Goal: Navigation & Orientation: Find specific page/section

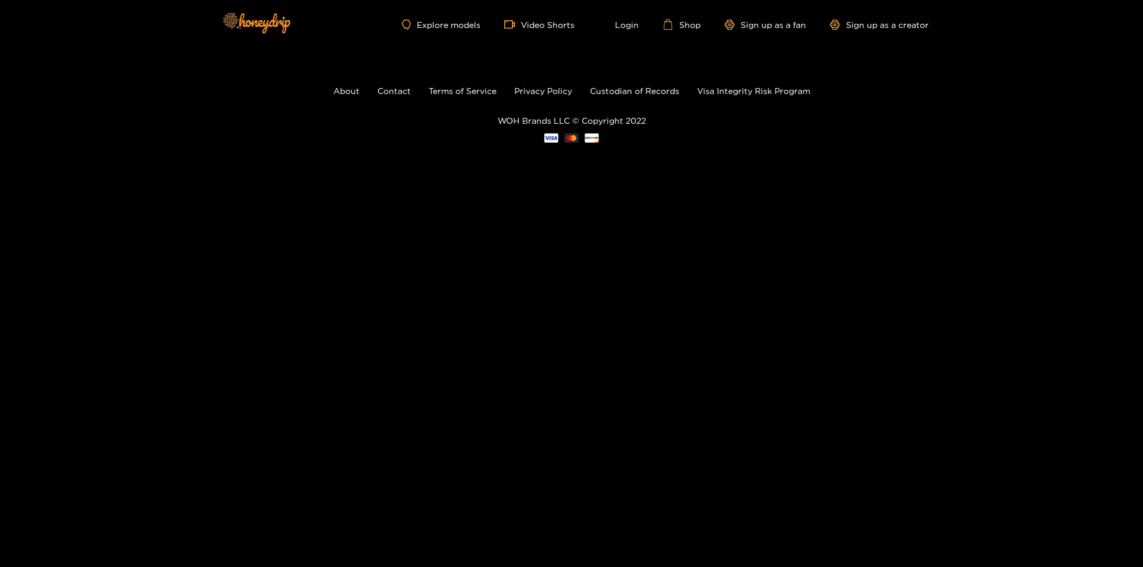
click at [455, 32] on div "Explore models Video Shorts Login Shop Sign up as a fan Sign up as a creator" at bounding box center [571, 24] width 714 height 49
click at [455, 29] on link "Explore models" at bounding box center [441, 25] width 79 height 10
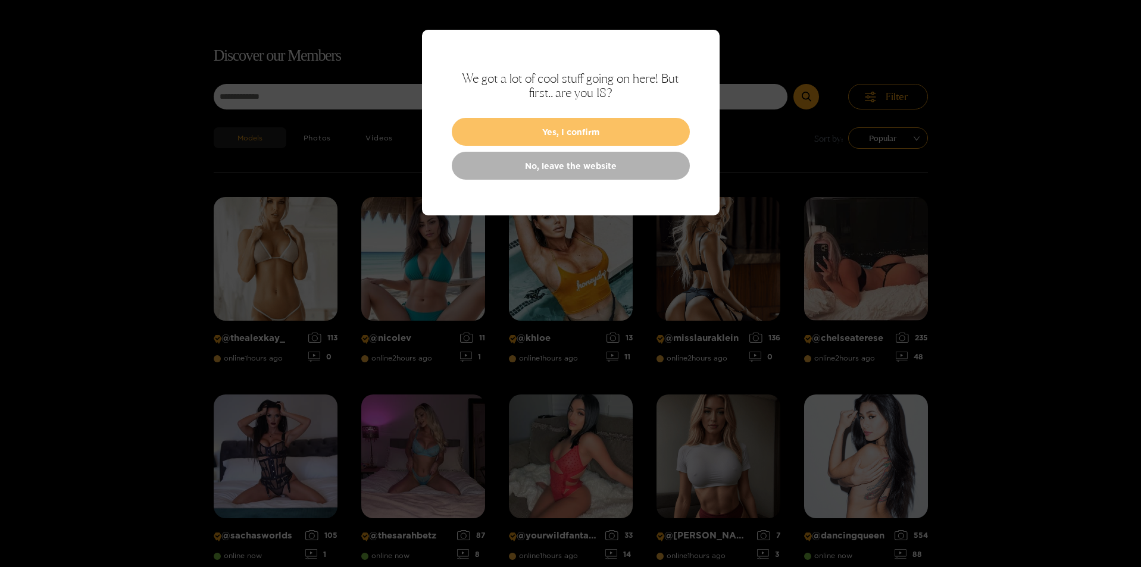
click at [498, 130] on button "Yes, I confirm" at bounding box center [571, 132] width 238 height 28
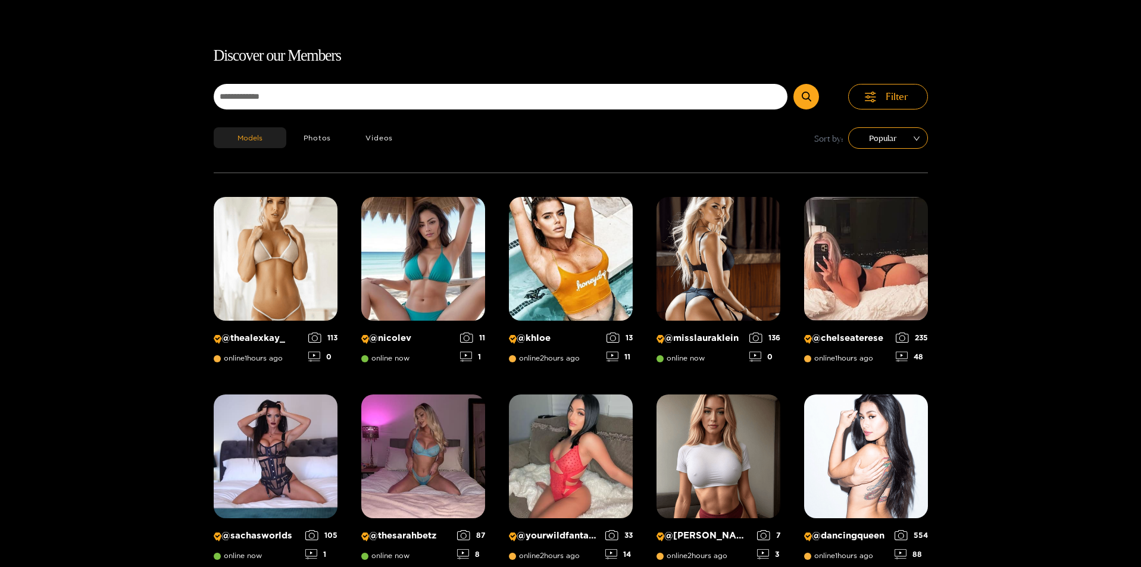
scroll to position [76, 0]
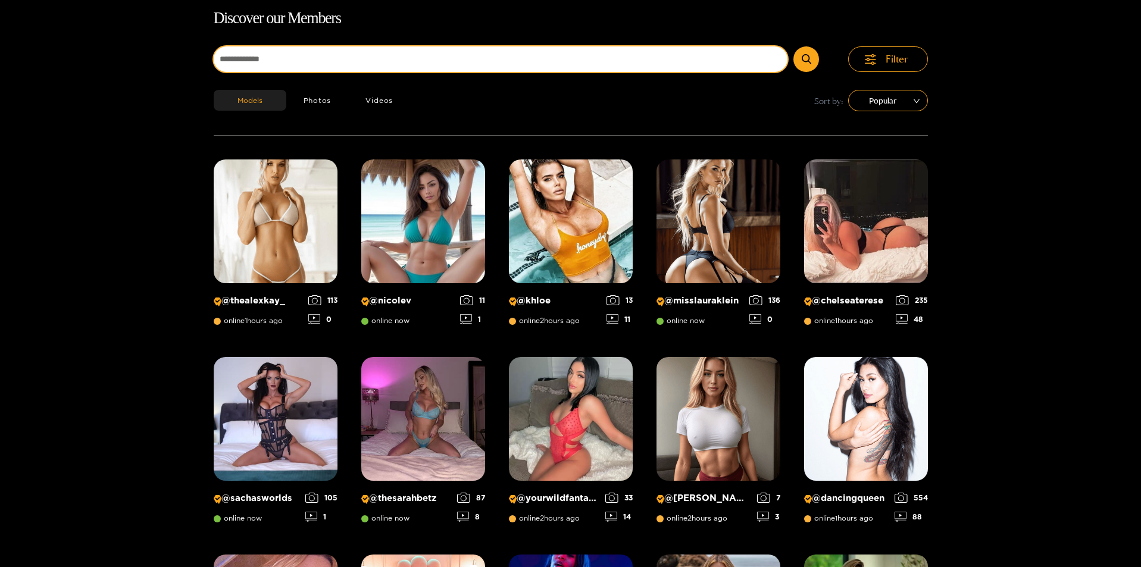
click at [373, 58] on input at bounding box center [501, 59] width 575 height 26
click at [794, 46] on button "submit" at bounding box center [807, 59] width 26 height 26
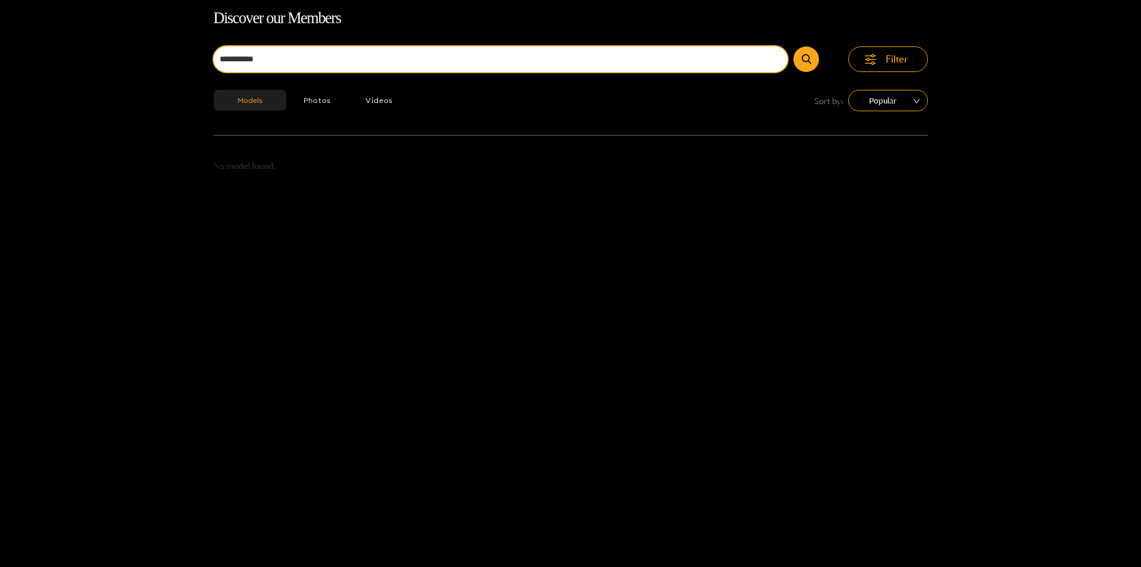
click at [794, 46] on button "submit" at bounding box center [807, 59] width 26 height 26
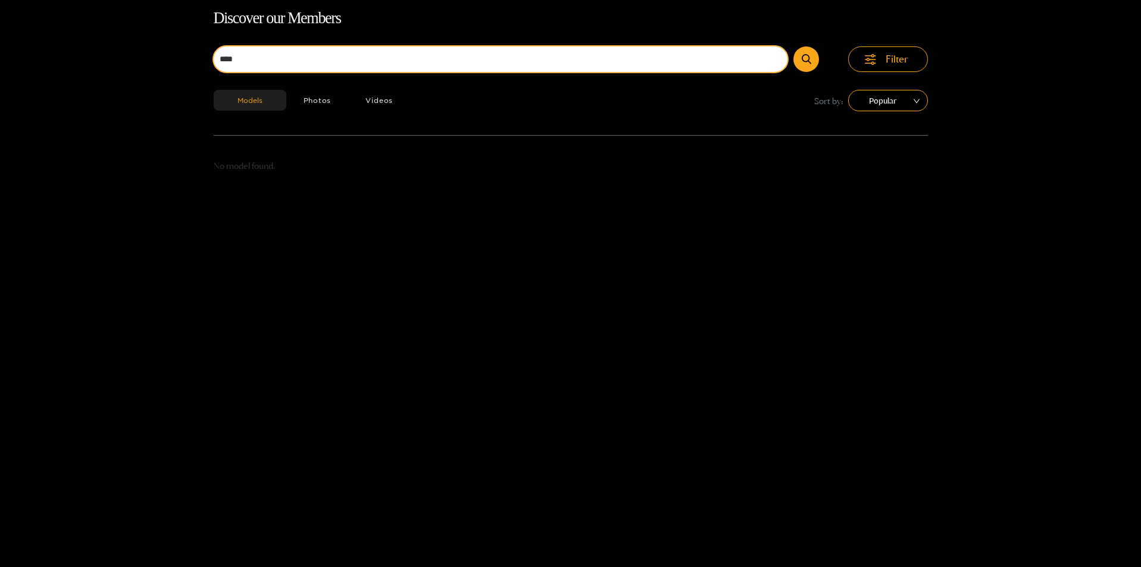
click at [794, 46] on button "submit" at bounding box center [807, 59] width 26 height 26
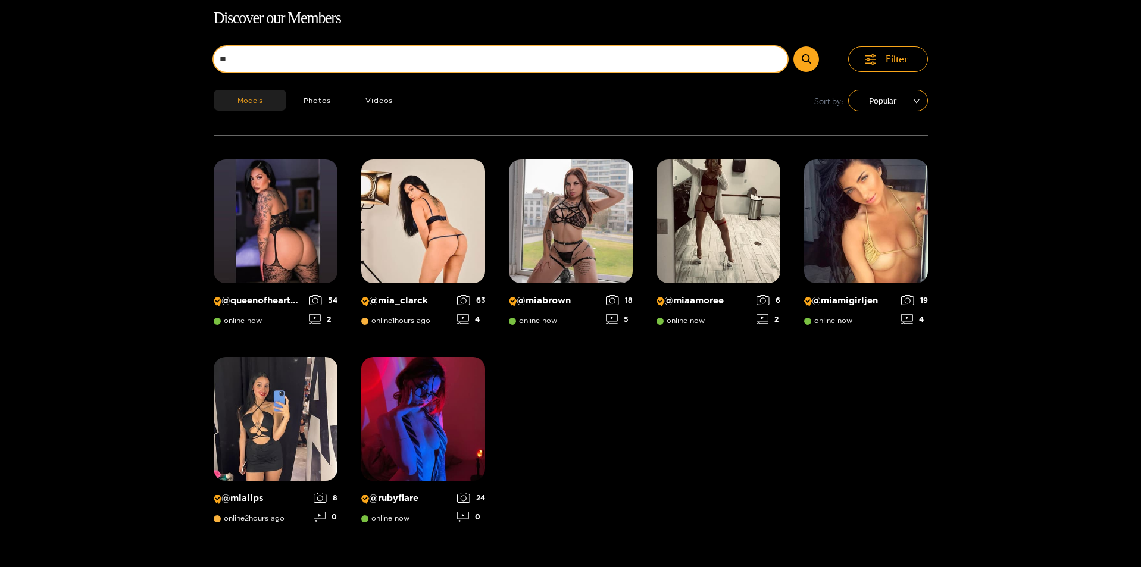
type input "*"
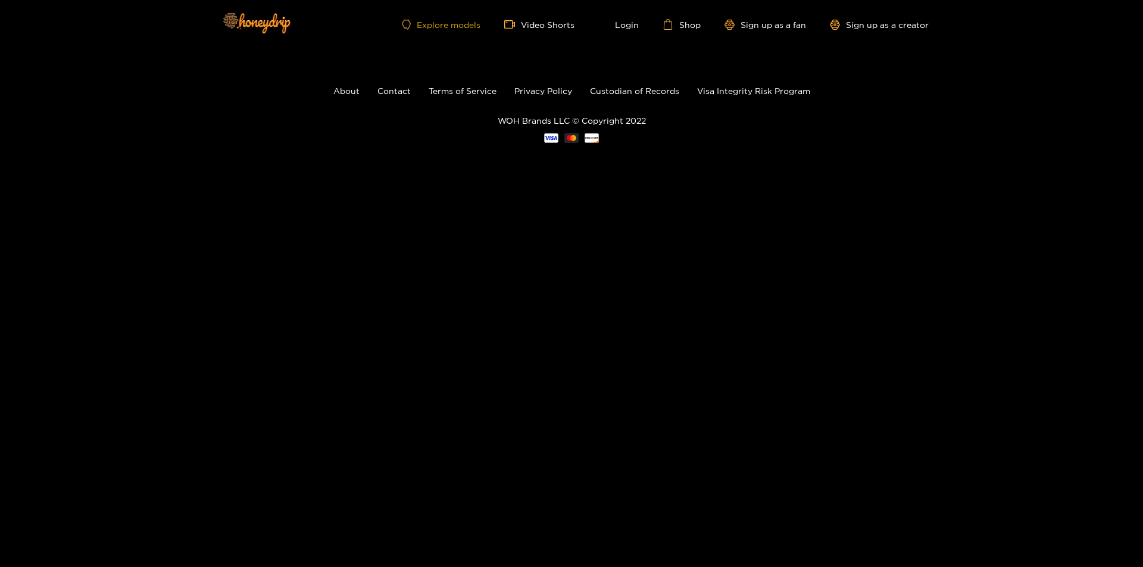
click at [462, 26] on link "Explore models" at bounding box center [441, 25] width 79 height 10
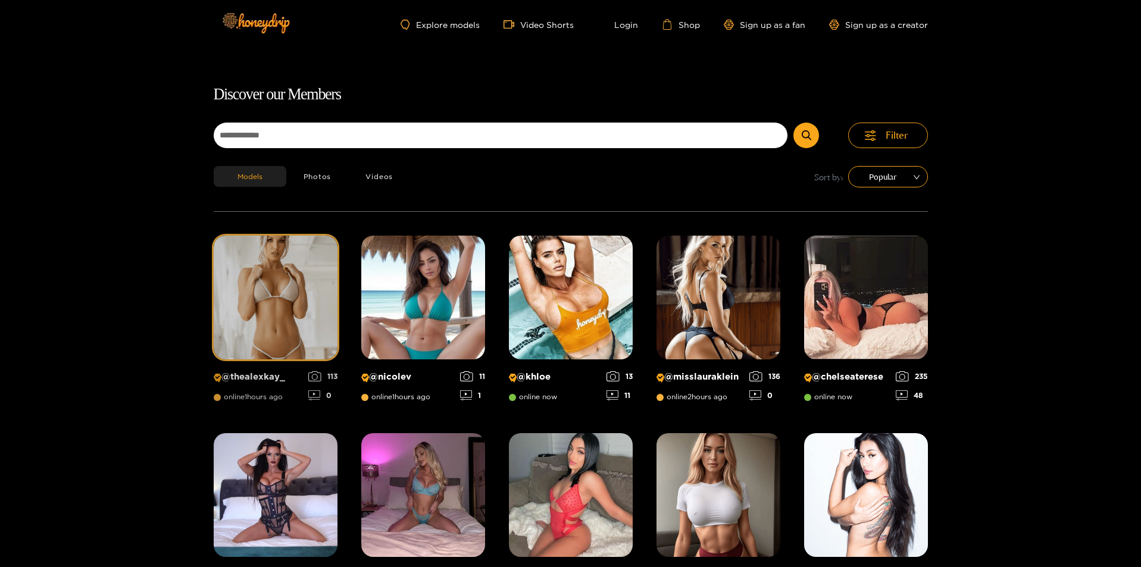
click at [302, 322] on img at bounding box center [276, 298] width 124 height 124
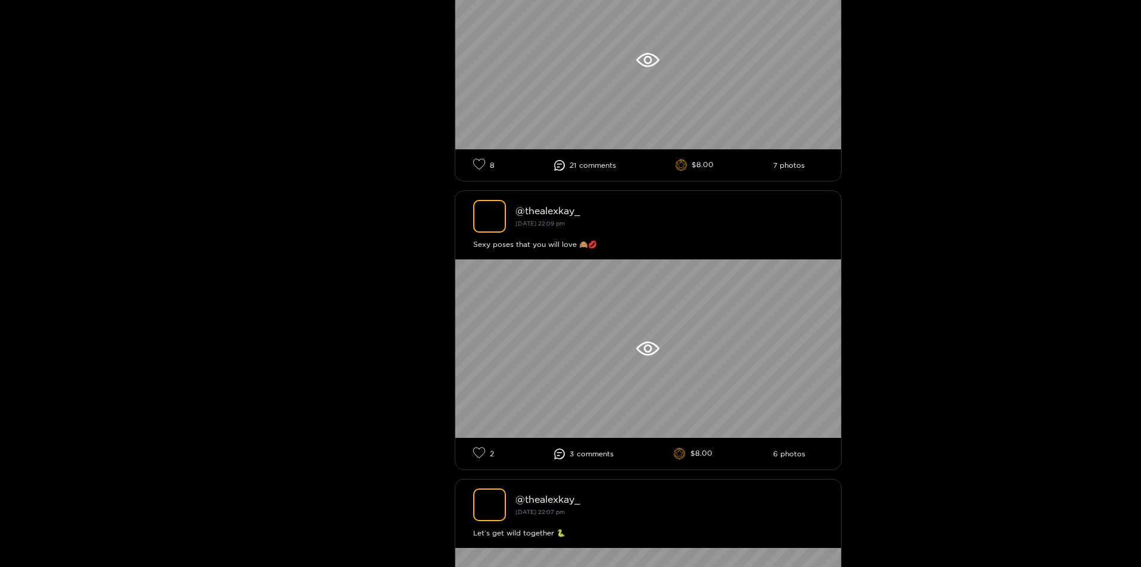
scroll to position [407, 0]
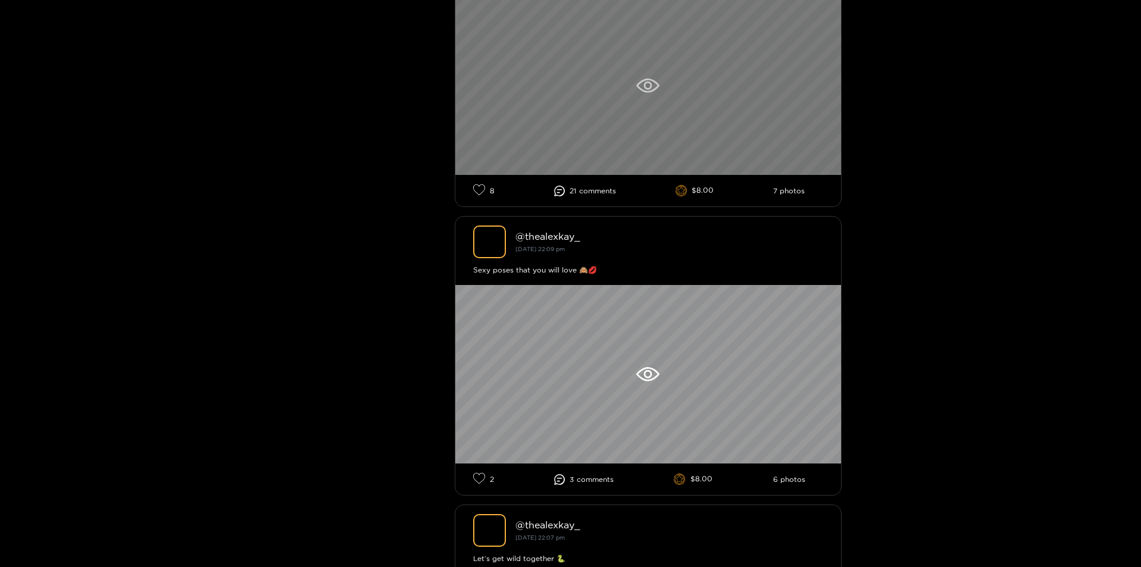
click at [648, 109] on div at bounding box center [648, 85] width 386 height 179
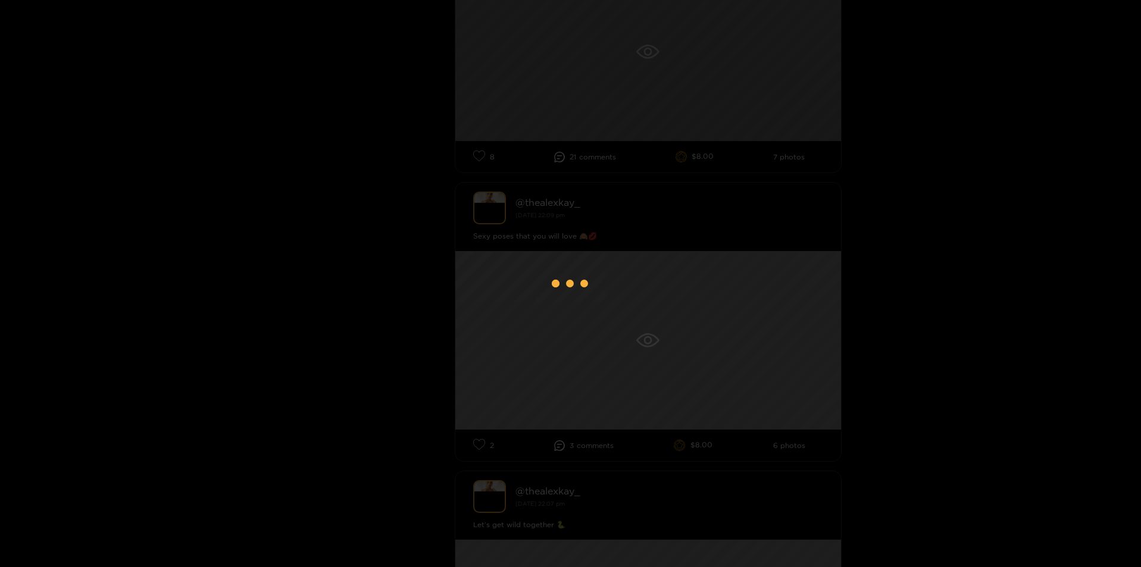
scroll to position [466, 0]
click at [222, 113] on div at bounding box center [570, 283] width 1141 height 567
